Goal: Task Accomplishment & Management: Complete application form

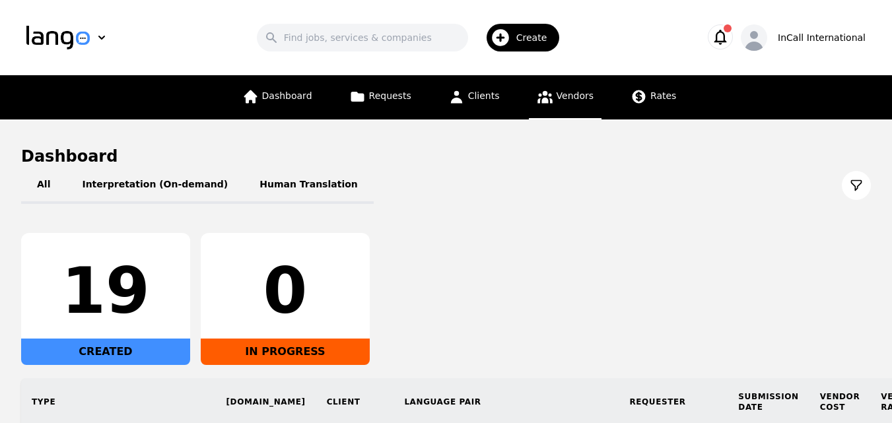
click at [549, 87] on link "Vendors" at bounding box center [565, 97] width 73 height 44
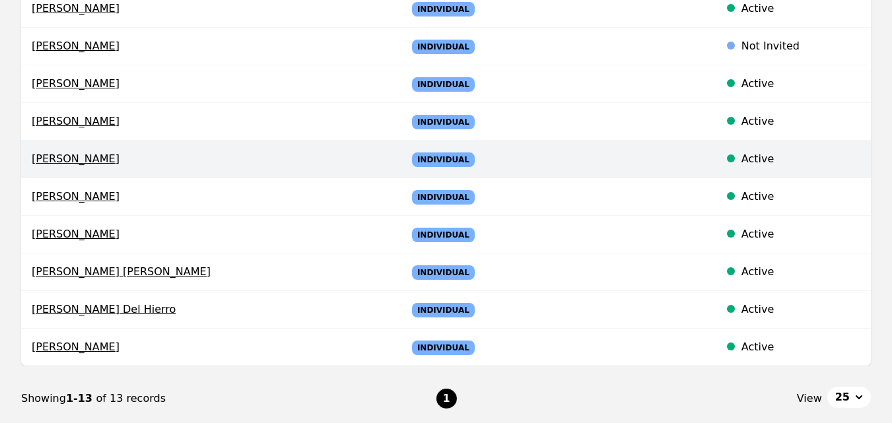
scroll to position [330, 0]
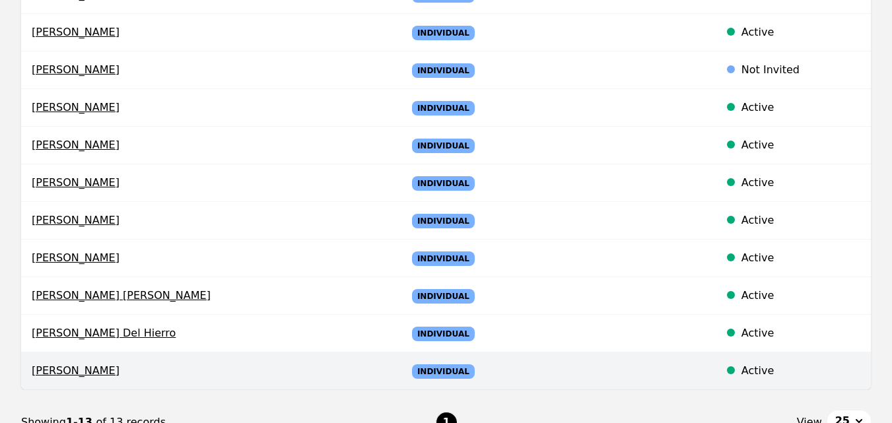
click at [69, 373] on span "[PERSON_NAME]" at bounding box center [209, 371] width 354 height 16
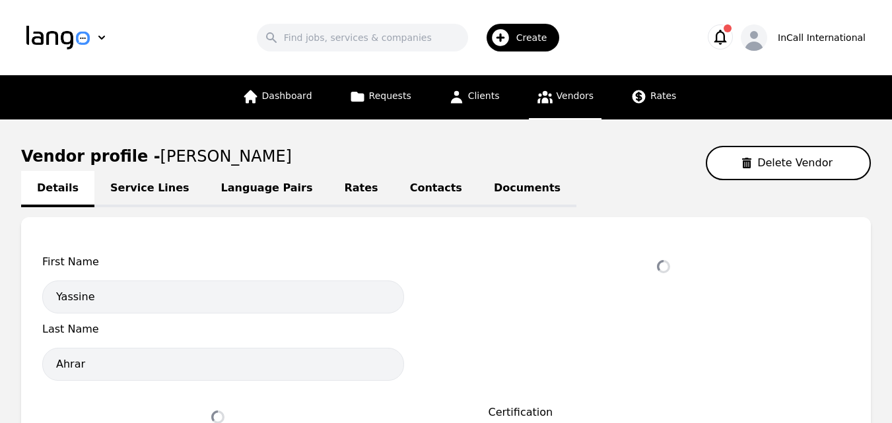
select select "active"
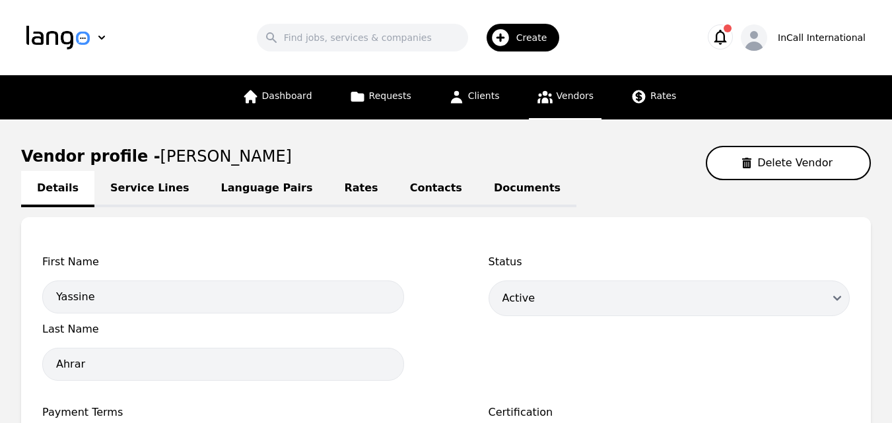
click at [128, 188] on link "Service Lines" at bounding box center [149, 189] width 111 height 36
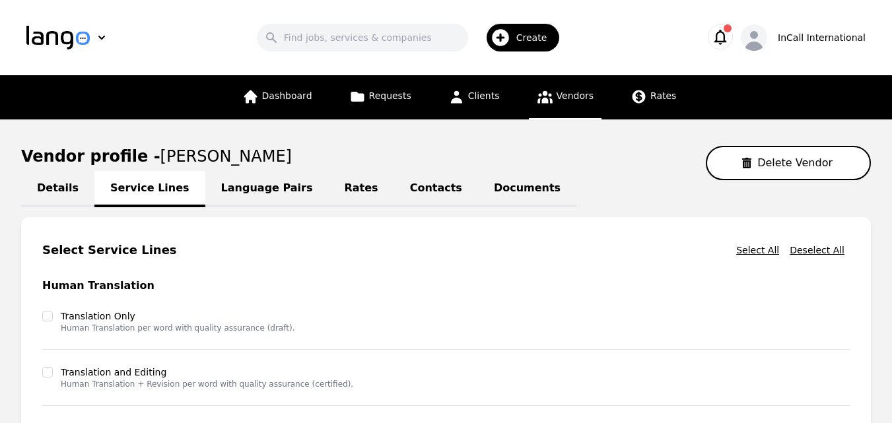
click at [229, 188] on link "Language Pairs" at bounding box center [266, 189] width 123 height 36
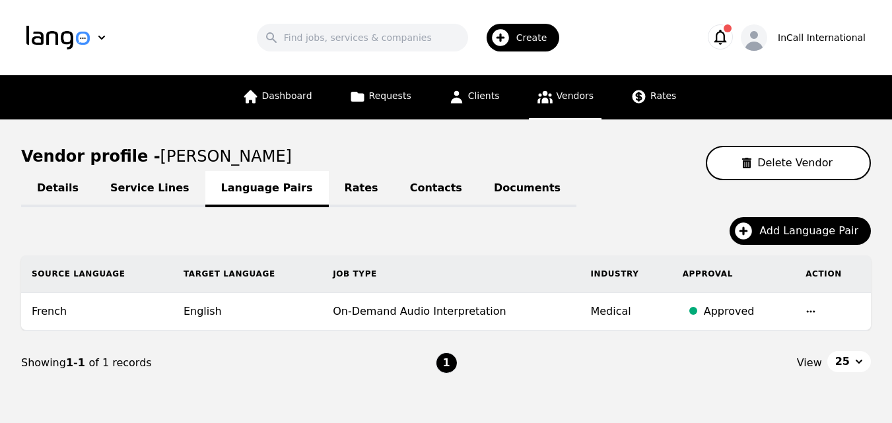
click at [534, 42] on span "Create" at bounding box center [536, 37] width 40 height 13
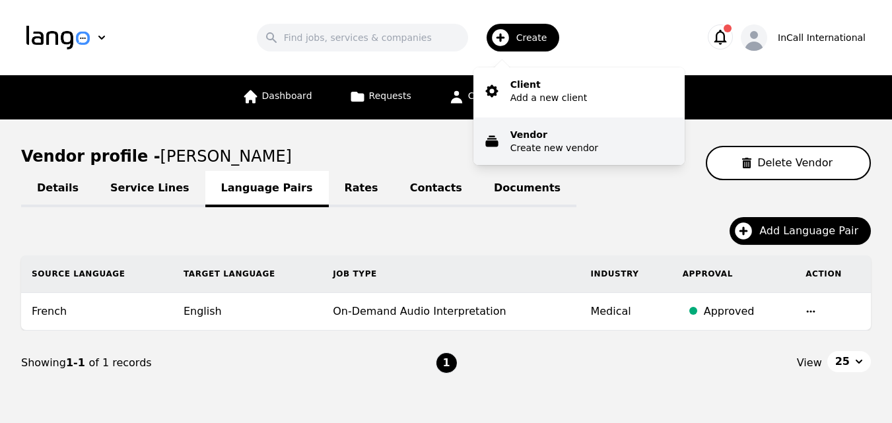
click at [567, 146] on p "Create new vendor" at bounding box center [554, 147] width 88 height 13
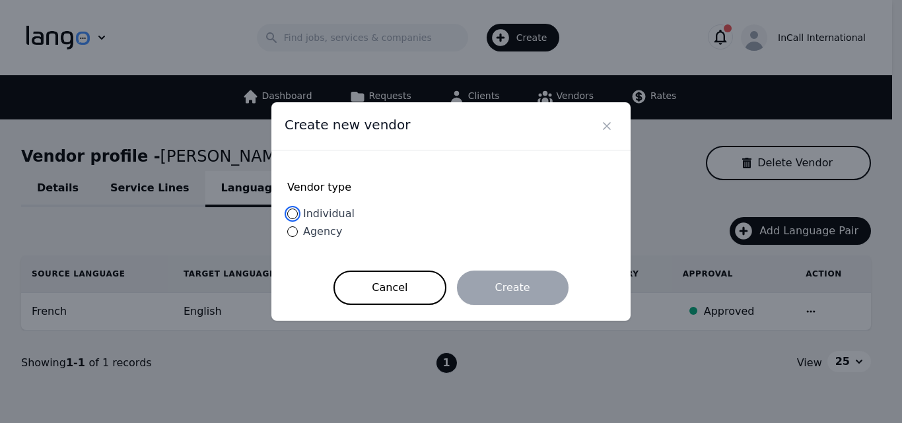
click at [297, 216] on input "Individual" at bounding box center [292, 214] width 11 height 11
radio input "true"
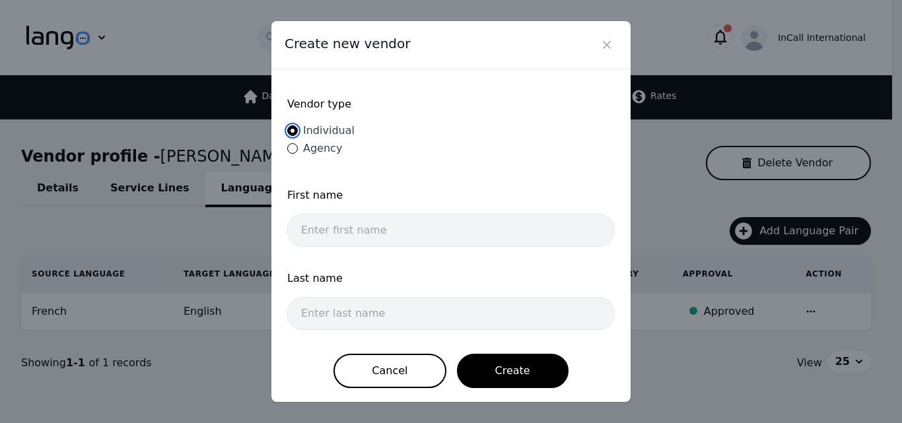
scroll to position [3, 0]
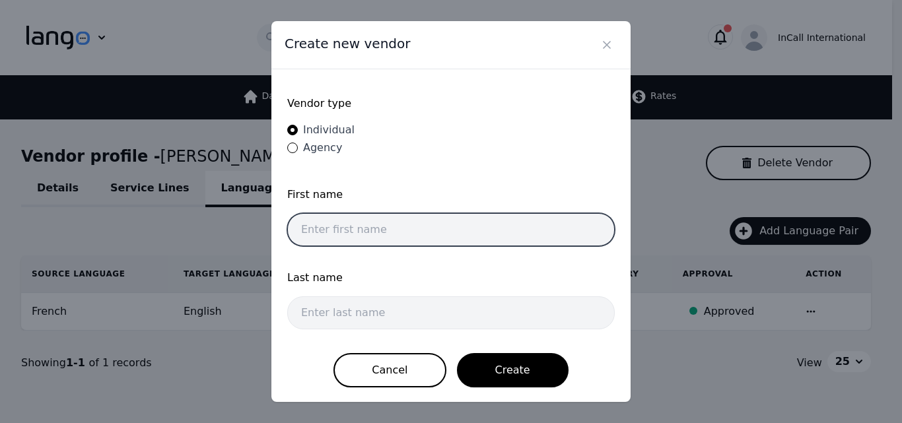
drag, startPoint x: 355, startPoint y: 225, endPoint x: 363, endPoint y: 226, distance: 7.3
click at [355, 225] on input "text" at bounding box center [451, 229] width 328 height 33
type input "[PERSON_NAME]"
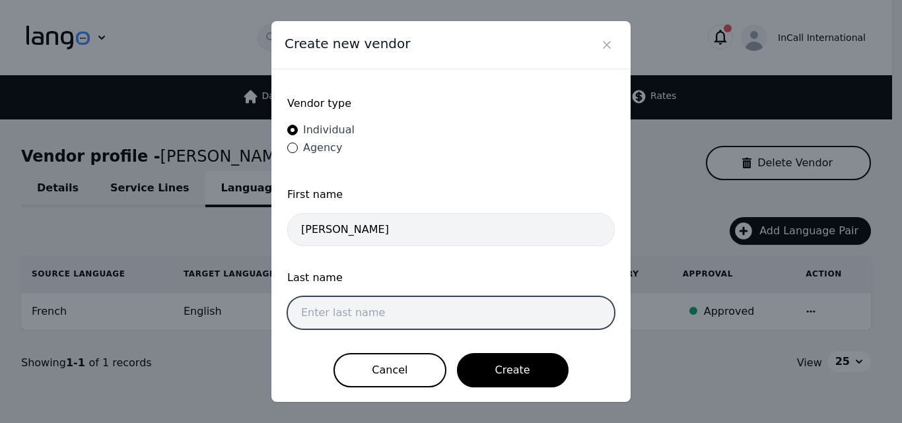
click at [373, 311] on input "text" at bounding box center [451, 313] width 328 height 33
type input "[PERSON_NAME]"
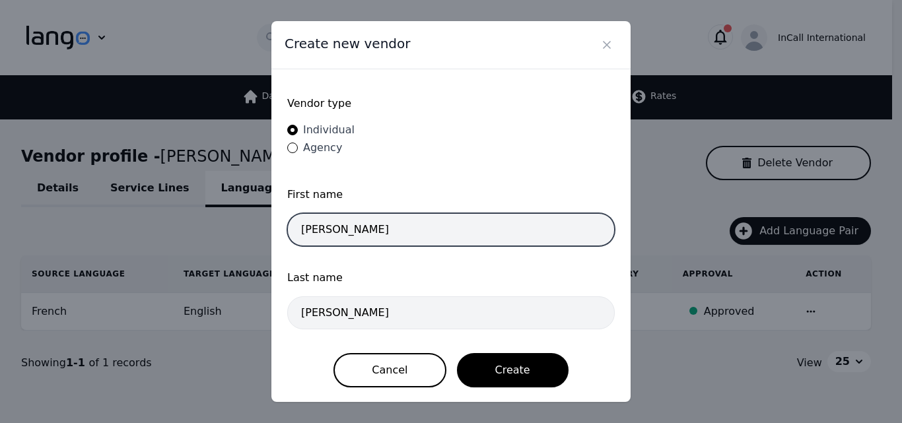
click at [312, 227] on input "[PERSON_NAME]" at bounding box center [451, 229] width 328 height 33
click at [347, 230] on input "[PERSON_NAME]" at bounding box center [451, 229] width 328 height 33
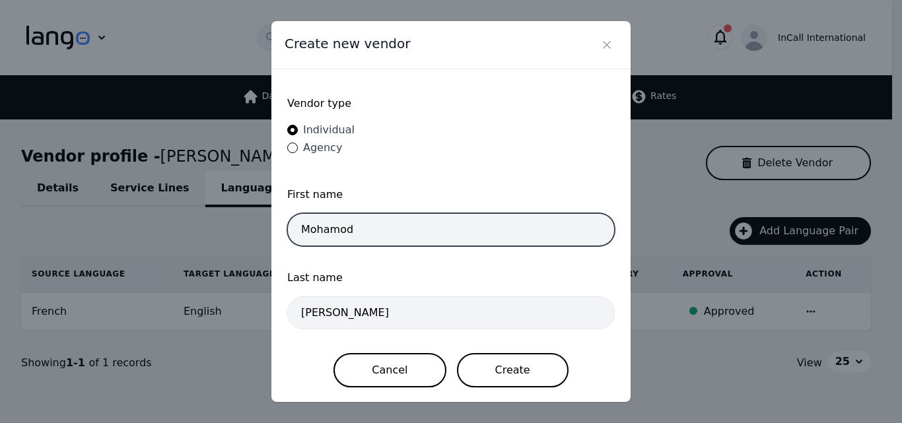
type input "Mohamod"
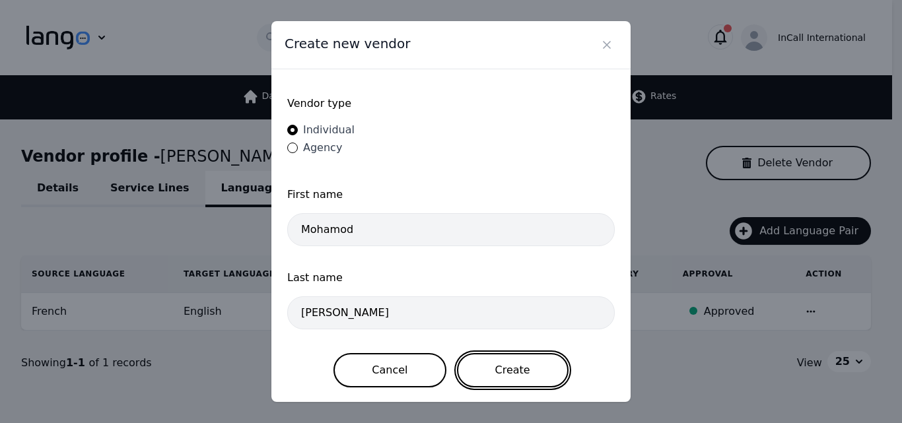
click at [510, 376] on button "Create" at bounding box center [513, 370] width 112 height 34
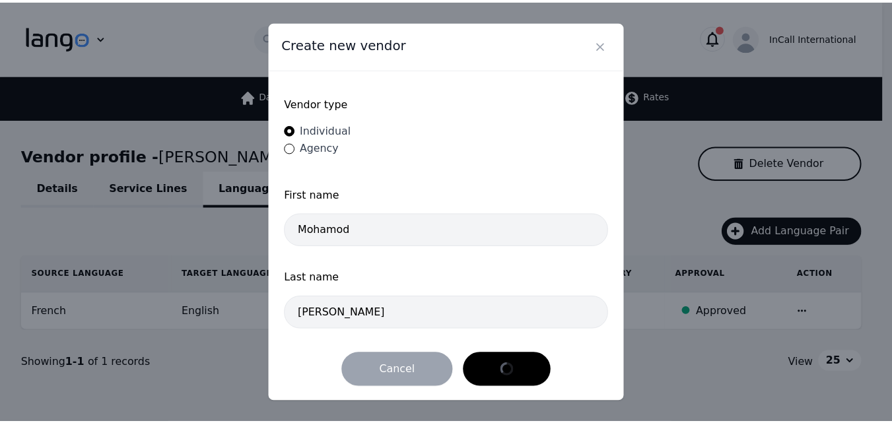
scroll to position [0, 0]
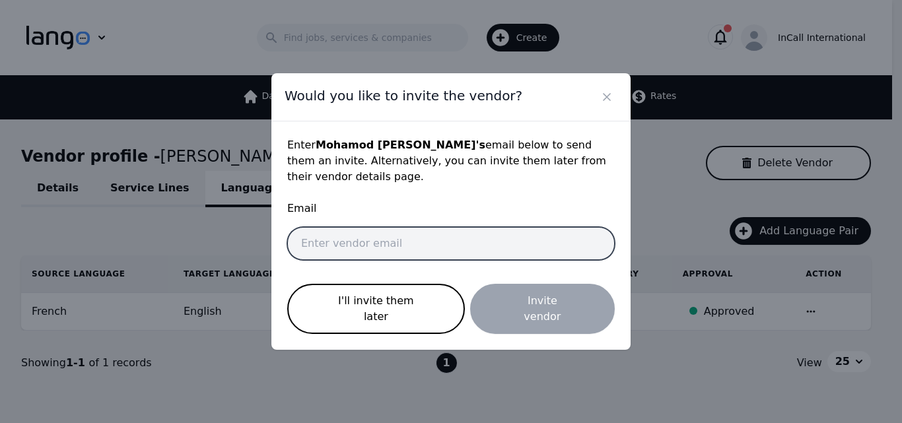
click at [399, 239] on input "email" at bounding box center [451, 243] width 328 height 33
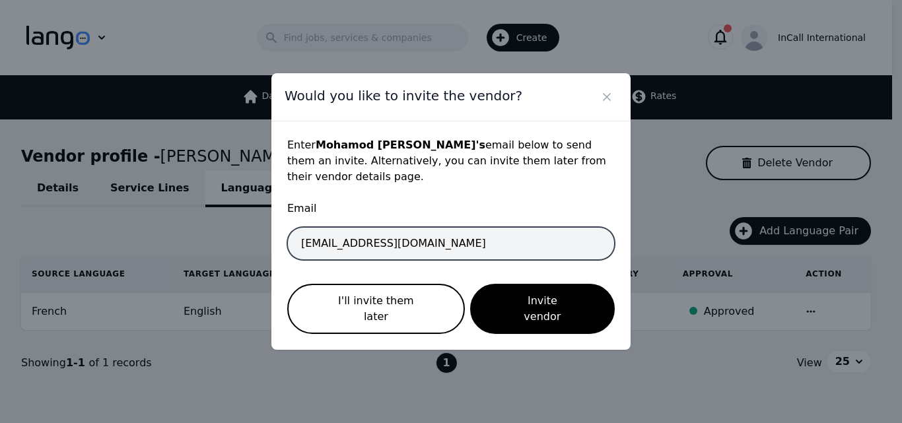
type input "[EMAIL_ADDRESS][DOMAIN_NAME]"
drag, startPoint x: 470, startPoint y: 242, endPoint x: 250, endPoint y: 242, distance: 219.9
click at [250, 242] on div "Would you like to invite the vendor? Enter [PERSON_NAME] 's email below to send…" at bounding box center [451, 211] width 902 height 423
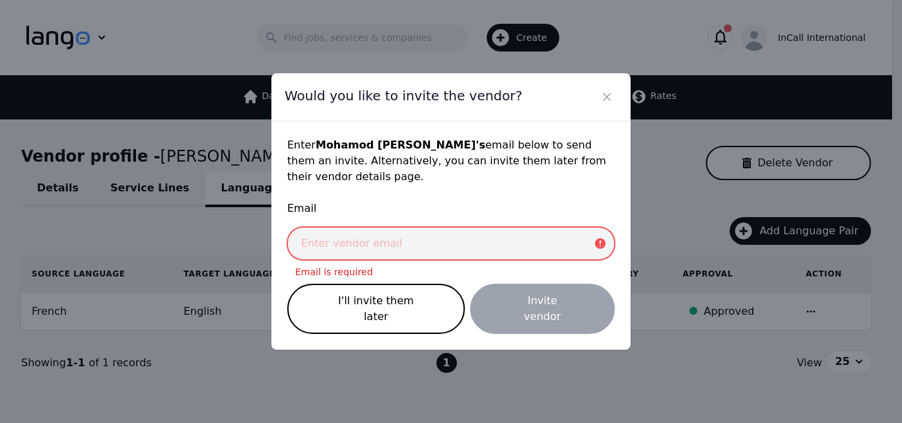
paste input "[EMAIL_ADDRESS][DOMAIN_NAME]"
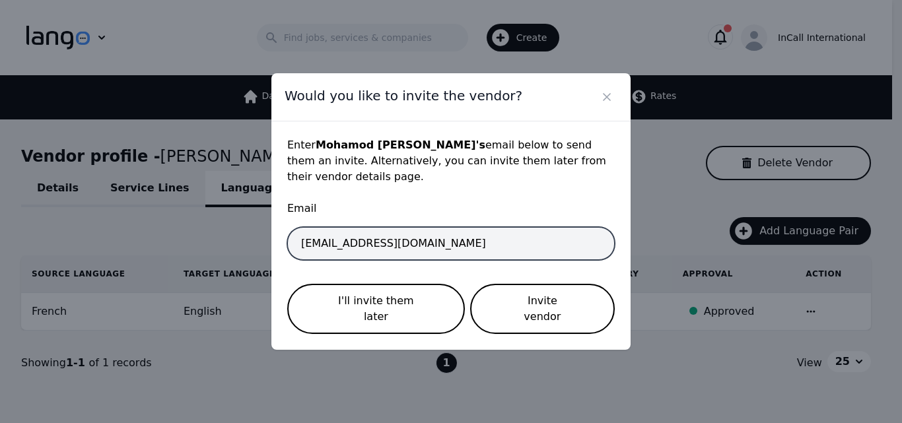
type input "[EMAIL_ADDRESS][DOMAIN_NAME]"
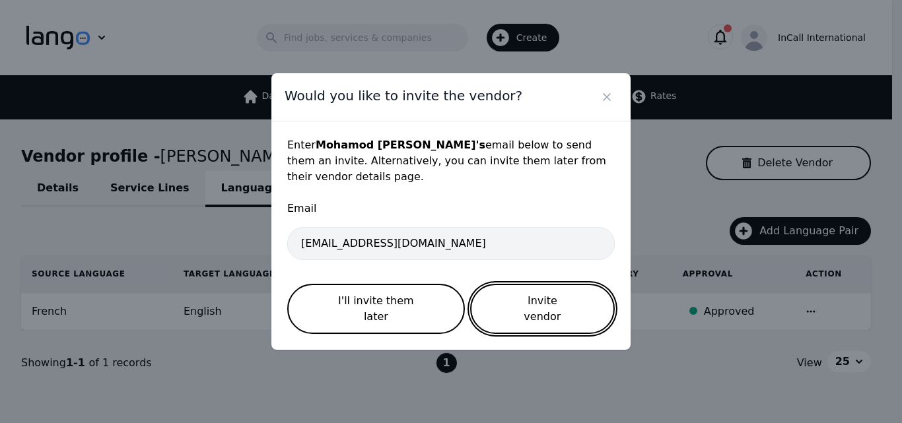
click at [489, 302] on button "Invite vendor" at bounding box center [542, 309] width 145 height 50
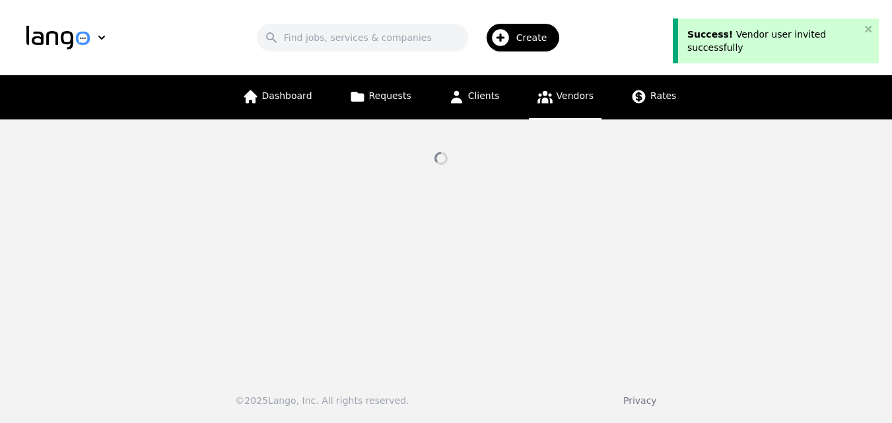
select select "active"
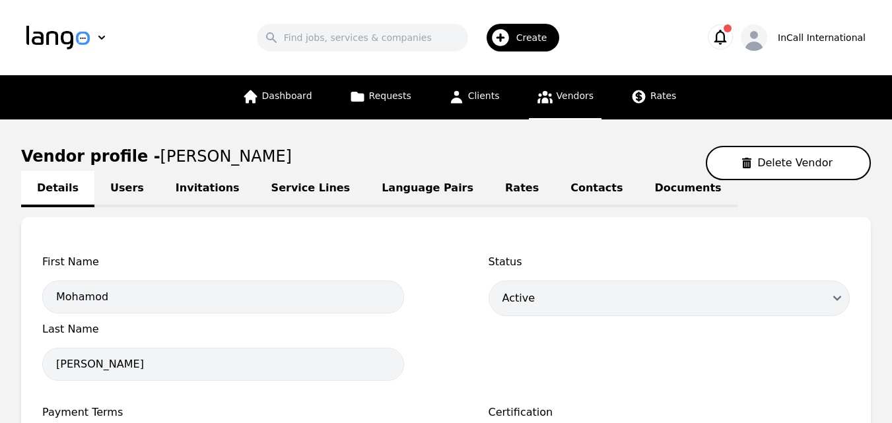
click at [730, 42] on icon "button" at bounding box center [720, 37] width 18 height 18
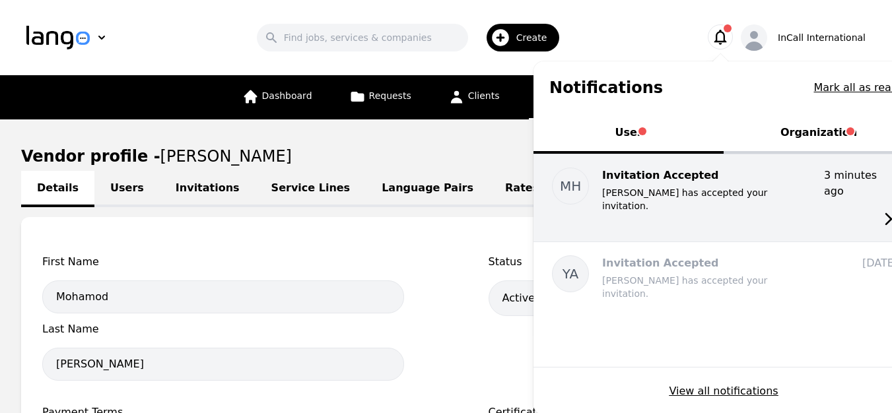
click at [730, 178] on p "Invitation Accepted" at bounding box center [707, 176] width 211 height 16
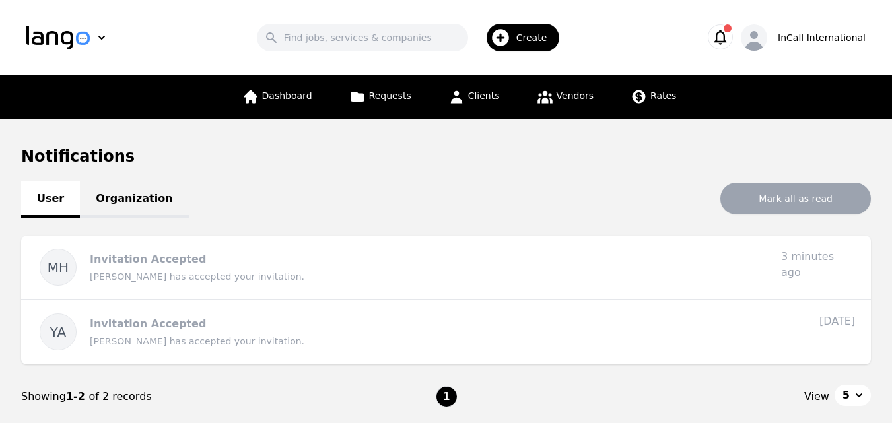
click at [730, 30] on icon "button" at bounding box center [720, 37] width 18 height 18
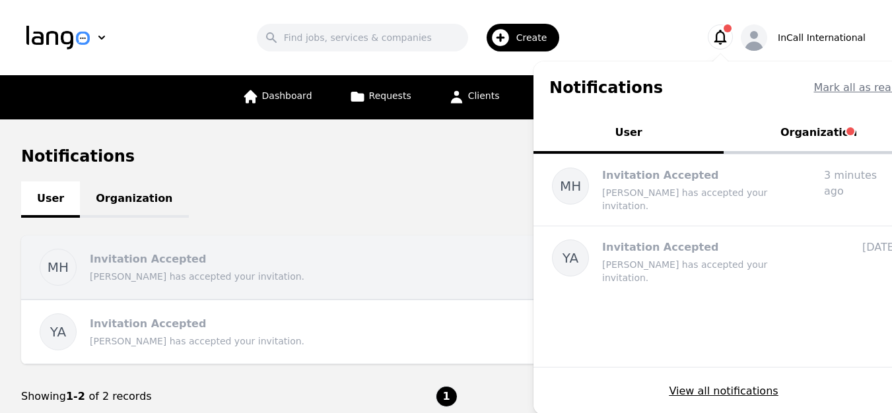
click at [145, 261] on p "Invitation Accepted" at bounding box center [148, 259] width 116 height 13
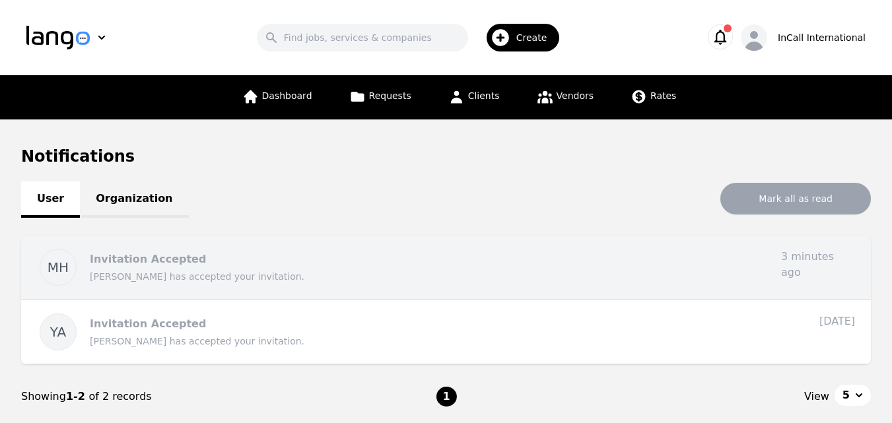
click at [139, 265] on p "Invitation Accepted" at bounding box center [148, 259] width 116 height 13
click at [56, 272] on span "MH" at bounding box center [58, 267] width 21 height 18
click at [182, 267] on div "Invitation Accepted [PERSON_NAME] has accepted your invitation." at bounding box center [430, 267] width 681 height 37
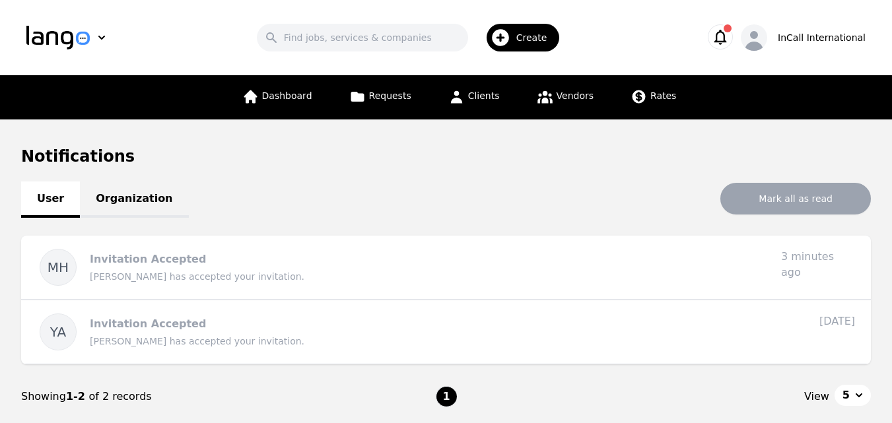
click at [732, 32] on span "button" at bounding box center [728, 28] width 8 height 8
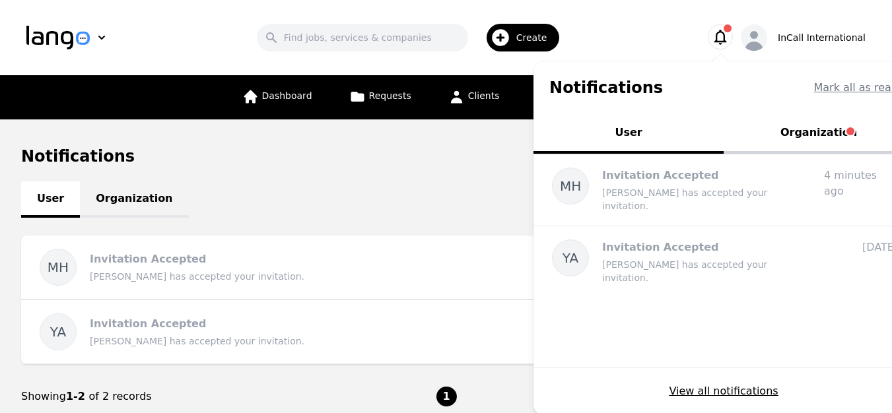
click at [491, 122] on main "Notifications User Organization [PERSON_NAME] all as read MH Invitation Accepte…" at bounding box center [446, 288] width 892 height 336
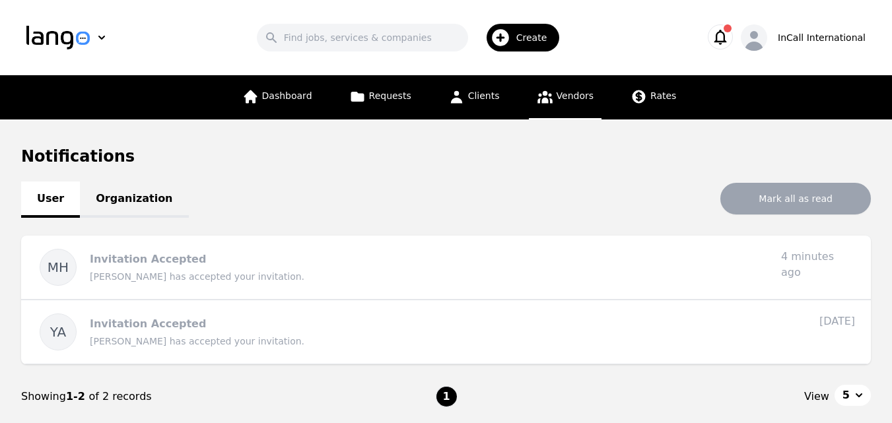
click at [546, 97] on icon at bounding box center [545, 96] width 17 height 17
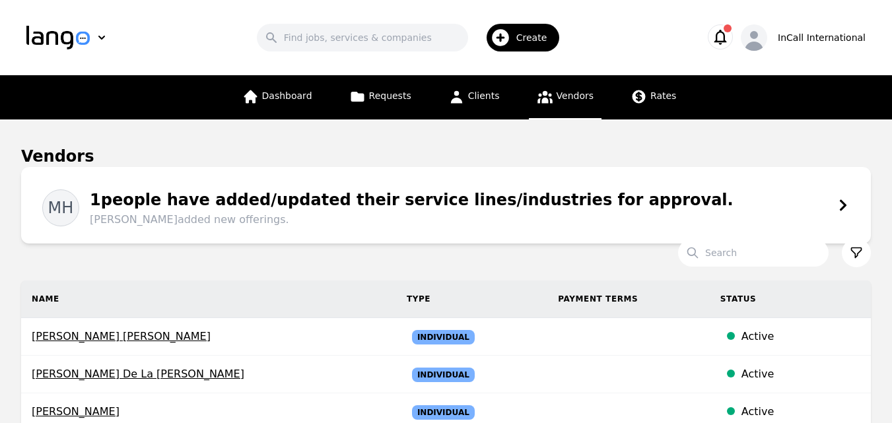
click at [730, 34] on icon "button" at bounding box center [720, 37] width 18 height 18
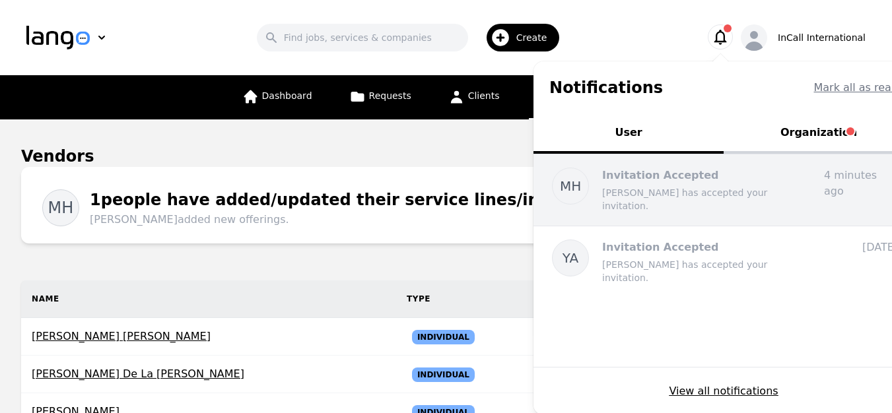
click at [581, 180] on span "MH" at bounding box center [570, 186] width 21 height 18
click at [687, 162] on div "MH Invitation Accepted [PERSON_NAME] has accepted your invitation. 4 minutes ag…" at bounding box center [724, 190] width 380 height 71
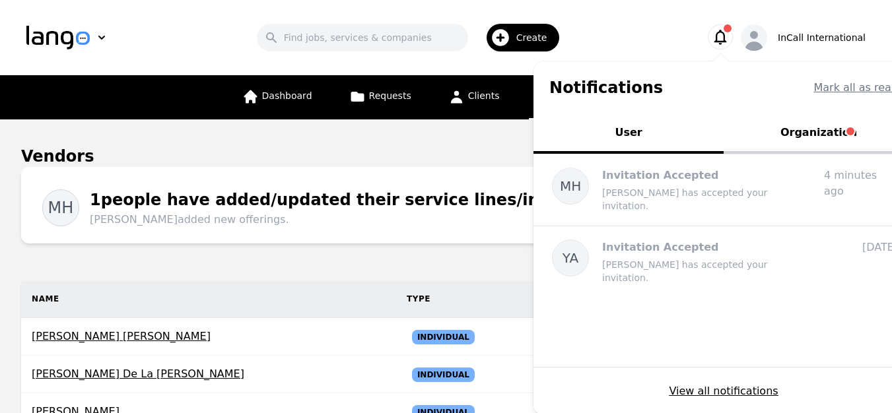
drag, startPoint x: 815, startPoint y: 181, endPoint x: 835, endPoint y: 126, distance: 58.3
click at [814, 181] on p "Invitation Accepted" at bounding box center [707, 176] width 211 height 16
click at [835, 125] on button "Organization" at bounding box center [819, 134] width 190 height 40
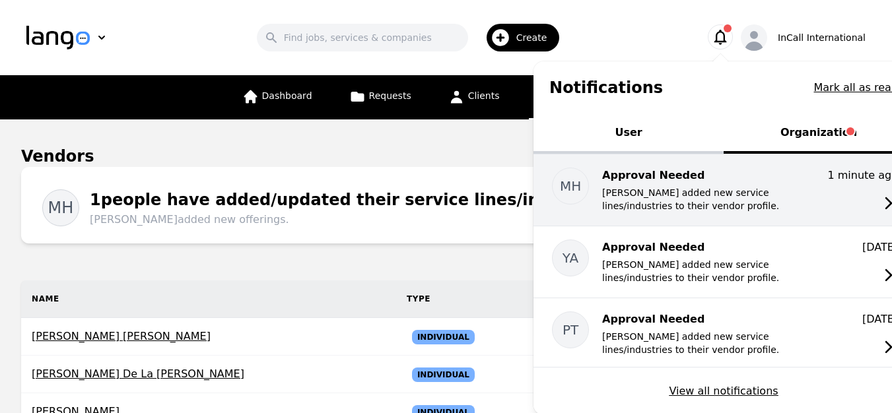
click at [664, 176] on p "Approval Needed" at bounding box center [707, 176] width 211 height 16
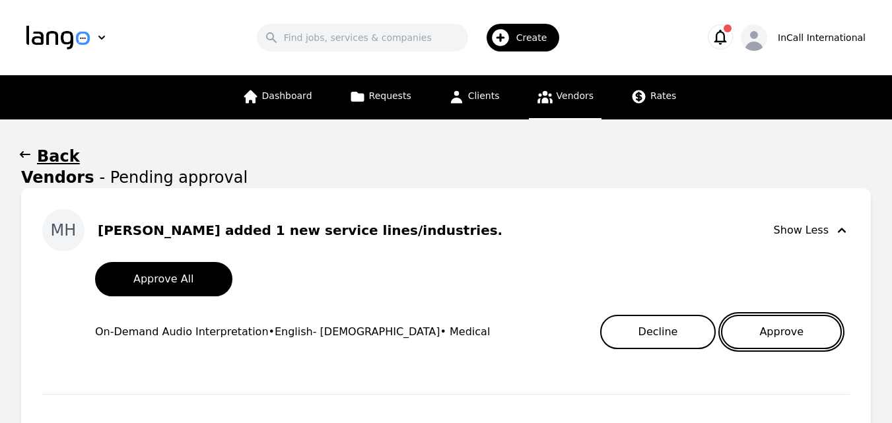
click at [814, 330] on button "Approve" at bounding box center [781, 332] width 121 height 34
